Goal: Task Accomplishment & Management: Manage account settings

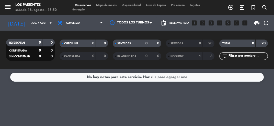
click at [48, 21] on icon "arrow_drop_down" at bounding box center [50, 23] width 6 height 6
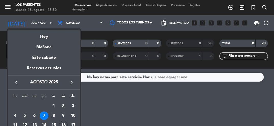
click at [61, 35] on div "Hoy" at bounding box center [43, 35] width 71 height 10
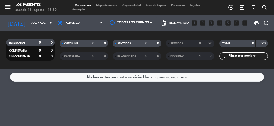
type input "sáb. 16 ago."
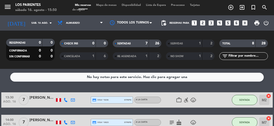
click at [204, 21] on icon "looks_two" at bounding box center [202, 23] width 7 height 7
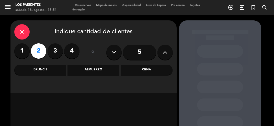
click at [139, 69] on div "Cena" at bounding box center [146, 70] width 52 height 10
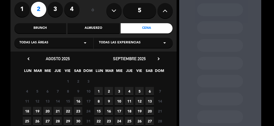
scroll to position [55, 0]
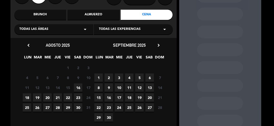
click at [78, 89] on span "16" at bounding box center [78, 87] width 8 height 8
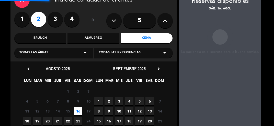
scroll to position [20, 0]
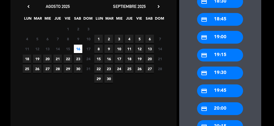
click at [229, 73] on div "credit_card 19:30" at bounding box center [220, 73] width 46 height 13
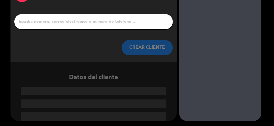
scroll to position [14, 0]
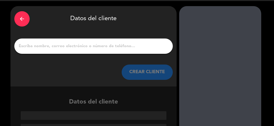
click at [136, 44] on input "1" at bounding box center [93, 46] width 151 height 7
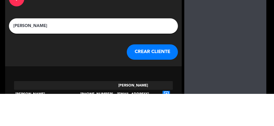
scroll to position [2, 0]
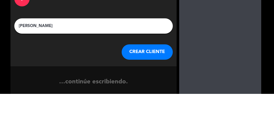
type input "[PERSON_NAME]"
click at [173, 46] on div "arrow_back Datos del cliente [PERSON_NAME] [PERSON_NAME] CLIENTE" at bounding box center [93, 58] width 166 height 80
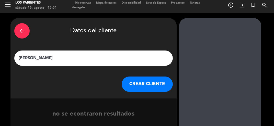
click at [151, 83] on button "CREAR CLIENTE" at bounding box center [146, 84] width 51 height 15
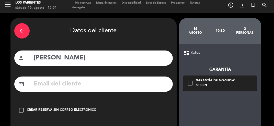
click at [78, 108] on div "Crear reserva sin correo electrónico" at bounding box center [61, 110] width 69 height 5
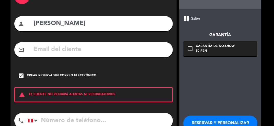
scroll to position [46, 0]
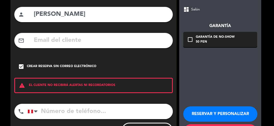
click at [93, 108] on input "tel" at bounding box center [100, 111] width 145 height 15
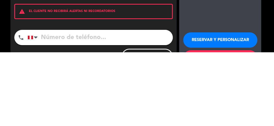
scroll to position [5, 0]
type input "949753563"
click at [171, 91] on div "arrow_back Datos del cliente person [PERSON_NAME] mail_outline check_box Crear …" at bounding box center [93, 59] width 166 height 171
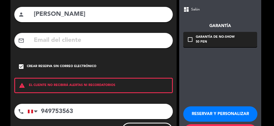
scroll to position [0, 0]
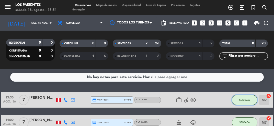
click at [245, 99] on span "SENTADA" at bounding box center [244, 100] width 10 height 3
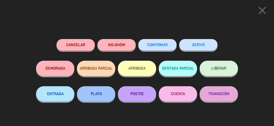
click at [203, 47] on button "SERVIR" at bounding box center [198, 44] width 38 height 11
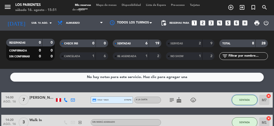
click at [246, 101] on span "SENTADA" at bounding box center [244, 100] width 10 height 3
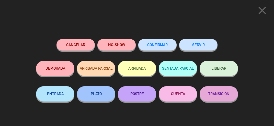
click at [204, 44] on button "SERVIR" at bounding box center [198, 44] width 38 height 11
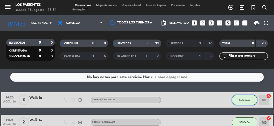
click at [247, 99] on span "SENTADA" at bounding box center [244, 100] width 10 height 3
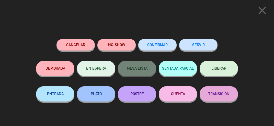
click at [204, 44] on button "SERVIR" at bounding box center [198, 44] width 38 height 11
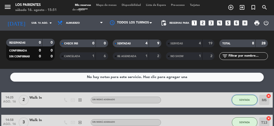
click at [247, 101] on span "SENTADA" at bounding box center [244, 100] width 10 height 3
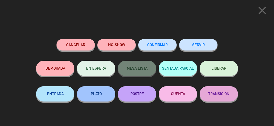
click at [205, 40] on button "SERVIR" at bounding box center [198, 44] width 38 height 11
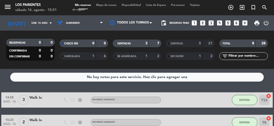
scroll to position [20, 0]
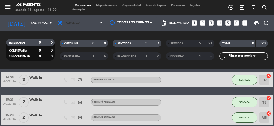
click at [94, 23] on span "Almuerzo" at bounding box center [80, 22] width 51 height 11
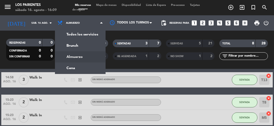
click at [84, 71] on ng-component "menu Los Parientes sábado 16. agosto - 16:09 Mis reservas Mapa de mesas Disponi…" at bounding box center [137, 63] width 274 height 126
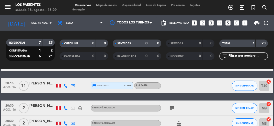
scroll to position [96, 0]
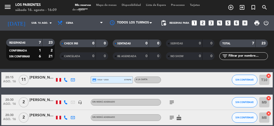
click at [40, 101] on div "[PERSON_NAME]" at bounding box center [42, 100] width 26 height 6
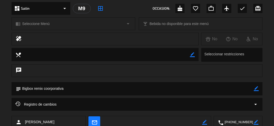
scroll to position [0, 0]
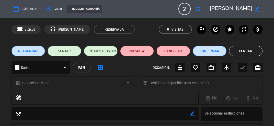
click at [249, 49] on button "Cerrar" at bounding box center [246, 51] width 34 height 10
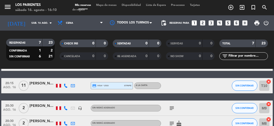
scroll to position [96, 0]
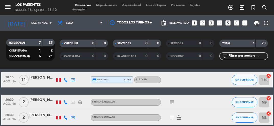
click at [69, 110] on div at bounding box center [65, 117] width 7 height 15
click at [38, 78] on div "[PERSON_NAME]" at bounding box center [42, 78] width 26 height 6
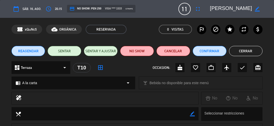
click at [183, 11] on span "11" at bounding box center [184, 9] width 12 height 12
click at [199, 6] on icon "fullscreen" at bounding box center [197, 9] width 6 height 6
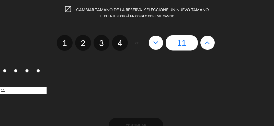
click at [208, 42] on icon at bounding box center [206, 43] width 5 height 8
type input "12"
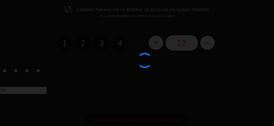
click at [209, 42] on div at bounding box center [137, 63] width 274 height 126
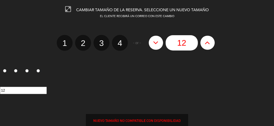
click at [209, 43] on icon at bounding box center [206, 43] width 5 height 8
type input "13"
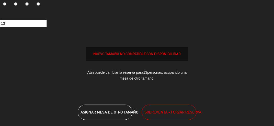
scroll to position [67, 0]
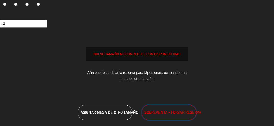
click at [175, 113] on span "SOBREVENTA - FORZAR RESERVA" at bounding box center [172, 112] width 57 height 6
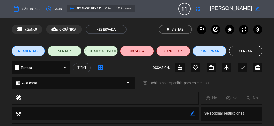
click at [252, 50] on button "Cerrar" at bounding box center [246, 51] width 34 height 10
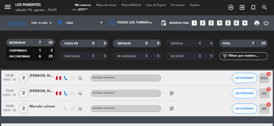
scroll to position [23, 0]
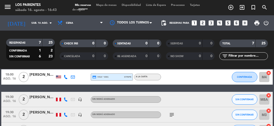
click at [42, 112] on div "[PERSON_NAME]" at bounding box center [42, 113] width 26 height 6
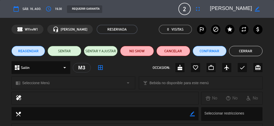
click at [181, 10] on span "2" at bounding box center [184, 9] width 12 height 12
click at [188, 8] on span "2" at bounding box center [184, 9] width 12 height 12
click at [198, 10] on icon "fullscreen" at bounding box center [197, 9] width 6 height 6
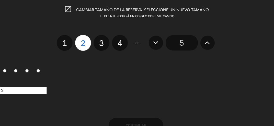
click at [122, 43] on label "4" at bounding box center [120, 43] width 16 height 16
click at [121, 40] on input "4" at bounding box center [118, 38] width 3 height 3
radio input "true"
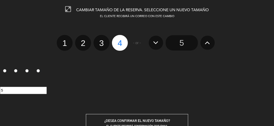
radio input "false"
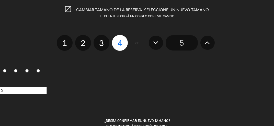
radio input "false"
radio input "true"
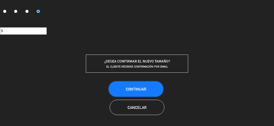
click at [143, 89] on span "Continuar" at bounding box center [136, 89] width 20 height 4
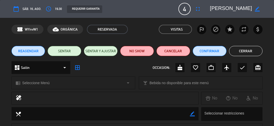
click at [258, 47] on button "Cerrar" at bounding box center [246, 51] width 34 height 10
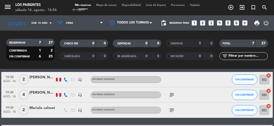
scroll to position [41, 0]
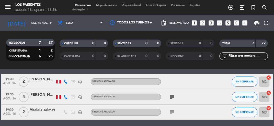
click at [0, 13] on div "menu Los Parientes sábado 16. agosto - 16:56" at bounding box center [34, 8] width 68 height 12
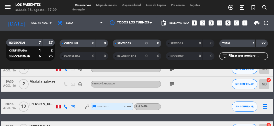
scroll to position [0, 0]
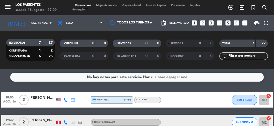
click at [106, 5] on span "Mapa de mesas" at bounding box center [106, 5] width 26 height 3
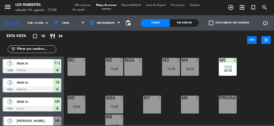
click at [48, 85] on span "Walk In" at bounding box center [35, 82] width 36 height 5
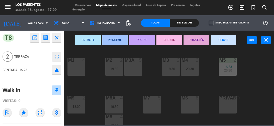
click at [220, 42] on button "SERVIR" at bounding box center [223, 40] width 26 height 10
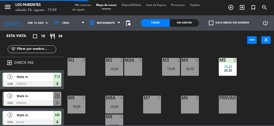
click at [52, 81] on div at bounding box center [32, 84] width 59 height 6
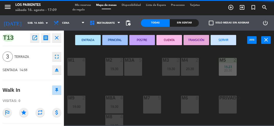
click at [226, 41] on button "SERVIR" at bounding box center [223, 40] width 26 height 10
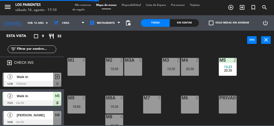
click at [40, 96] on span "Walk In" at bounding box center [35, 95] width 36 height 5
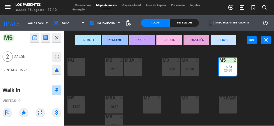
click at [228, 42] on button "SERVIR" at bounding box center [223, 40] width 26 height 10
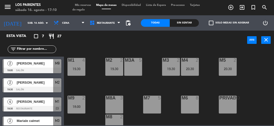
click at [118, 106] on div "M8A 3" at bounding box center [114, 105] width 18 height 18
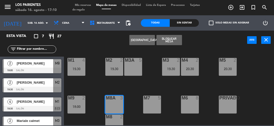
click at [103, 43] on div "Crear Reserva Bloquear Mesa power_input close" at bounding box center [155, 40] width 183 height 19
